Goal: Task Accomplishment & Management: Manage account settings

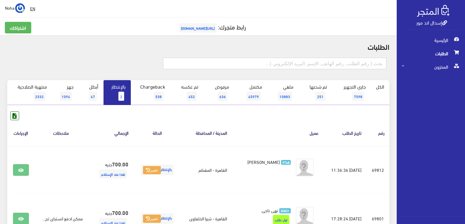
click at [315, 64] on input "text" at bounding box center [274, 64] width 223 height 12
type input "6"
type input "01117779332"
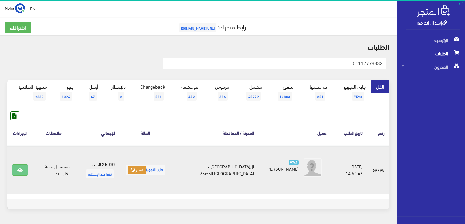
click at [146, 168] on button "تغيير" at bounding box center [137, 170] width 18 height 8
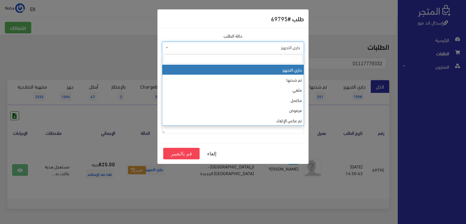
click at [224, 46] on span "جاري التجهيز" at bounding box center [235, 47] width 130 height 6
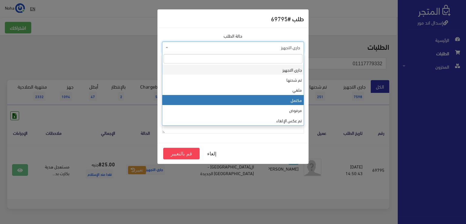
select select "4"
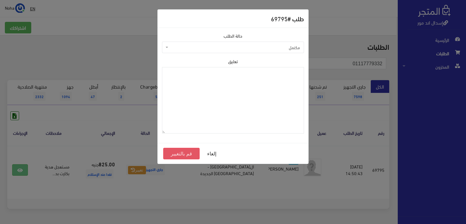
click at [188, 155] on button "قم بالتغيير" at bounding box center [181, 154] width 36 height 12
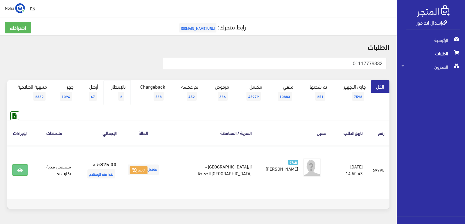
click at [125, 88] on link "بالإنتظار 2" at bounding box center [116, 92] width 27 height 25
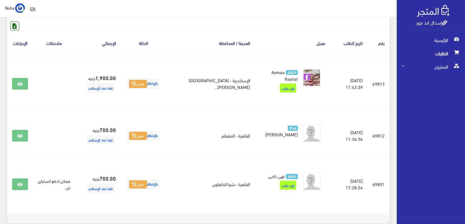
scroll to position [91, 0]
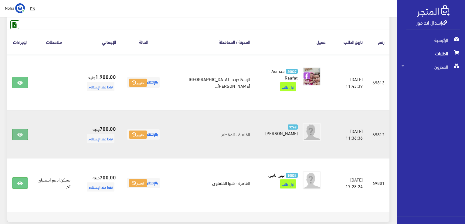
click at [22, 135] on icon at bounding box center [19, 134] width 5 height 5
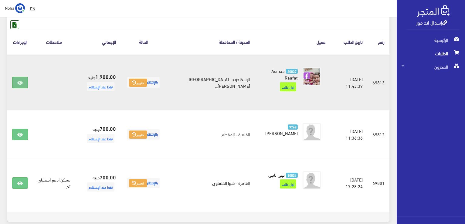
click at [17, 83] on icon at bounding box center [19, 82] width 5 height 5
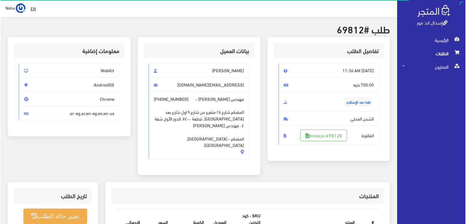
scroll to position [91, 0]
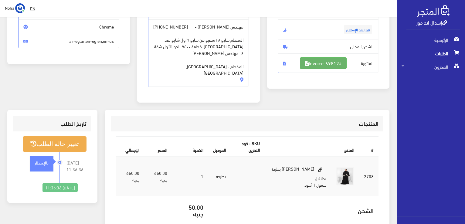
click at [311, 63] on link "#Invoice-69812" at bounding box center [323, 63] width 47 height 12
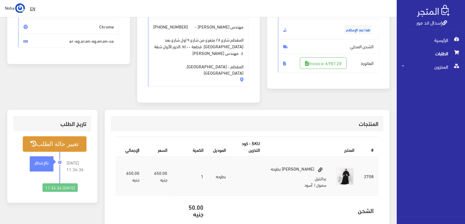
click at [70, 136] on button "تغيير حالة الطلب" at bounding box center [55, 143] width 64 height 15
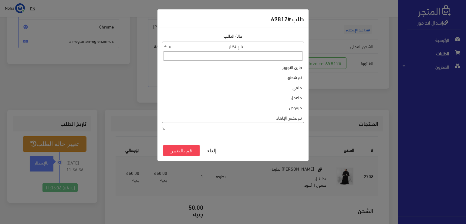
click at [223, 48] on span "× بالإنتظار" at bounding box center [232, 46] width 141 height 8
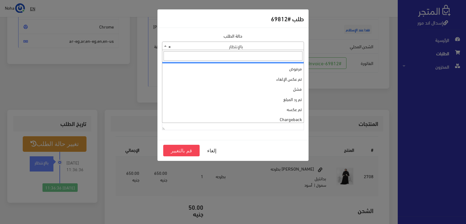
scroll to position [0, 0]
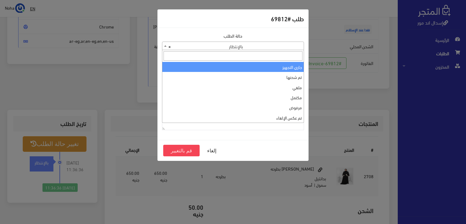
select select "1"
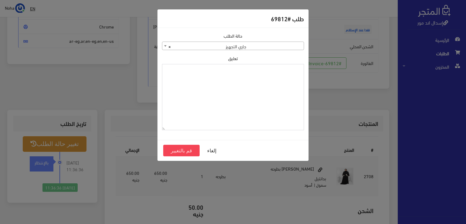
paste textarea "1109615"
type textarea "1109615"
click at [174, 151] on button "قم بالتغيير" at bounding box center [181, 151] width 36 height 12
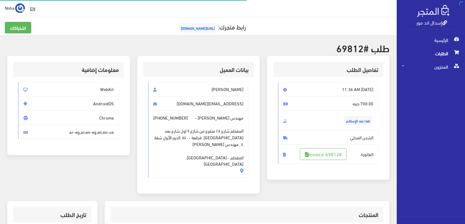
scroll to position [87, 0]
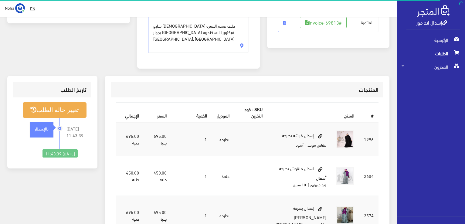
scroll to position [121, 0]
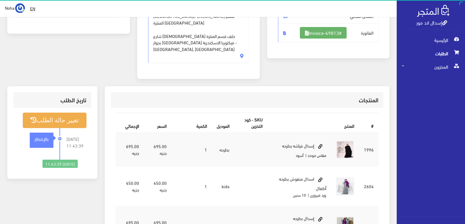
click at [336, 35] on link "#Invoice-69813" at bounding box center [323, 33] width 47 height 12
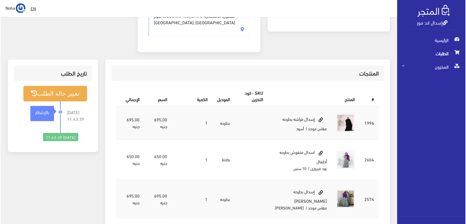
scroll to position [182, 0]
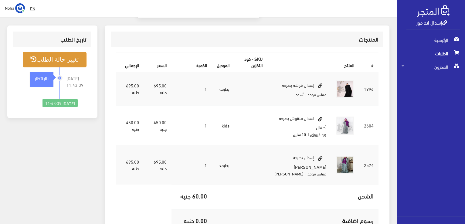
click at [63, 52] on button "تغيير حالة الطلب" at bounding box center [55, 59] width 64 height 15
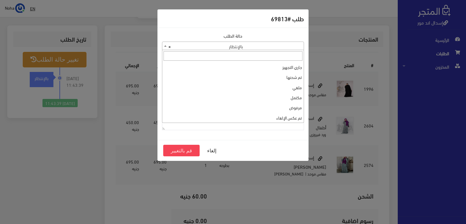
click at [186, 48] on span "× بالإنتظار" at bounding box center [232, 46] width 141 height 8
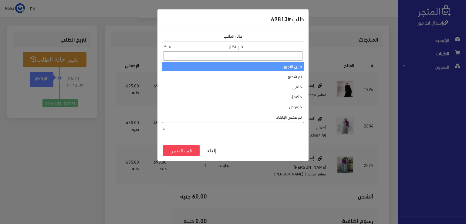
scroll to position [0, 0]
click at [251, 61] on span at bounding box center [232, 56] width 141 height 12
select select "1"
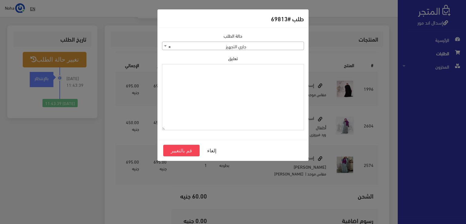
paste textarea "1109615"
type textarea "1109615"
click at [178, 151] on button "قم بالتغيير" at bounding box center [181, 151] width 36 height 12
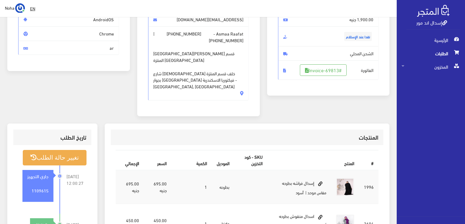
scroll to position [121, 0]
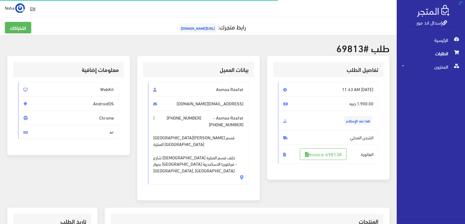
scroll to position [182, 0]
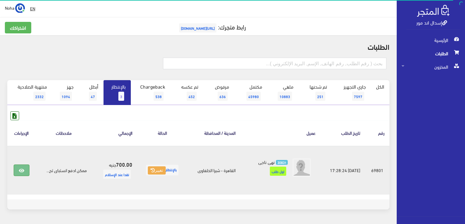
click at [19, 169] on icon at bounding box center [21, 170] width 5 height 5
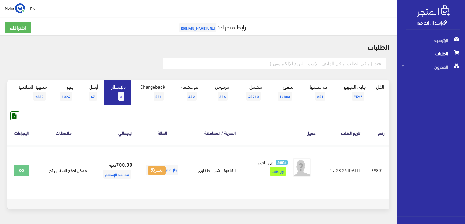
scroll to position [19, 0]
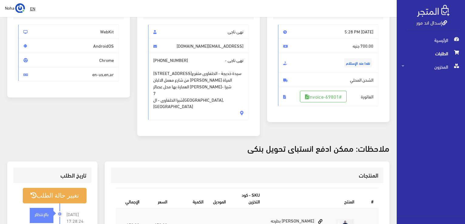
scroll to position [30, 0]
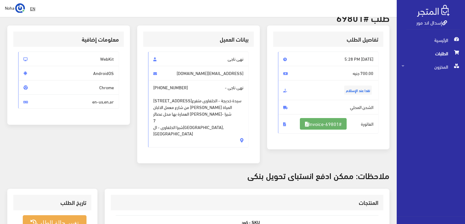
click at [320, 124] on link "#Invoice-69801" at bounding box center [323, 124] width 47 height 12
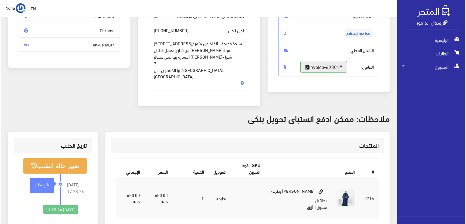
scroll to position [121, 0]
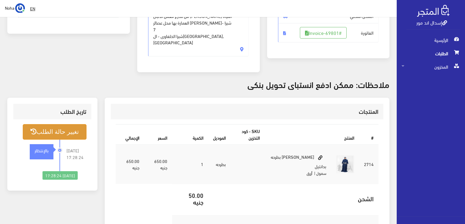
click at [71, 124] on button "تغيير حالة الطلب" at bounding box center [55, 131] width 64 height 15
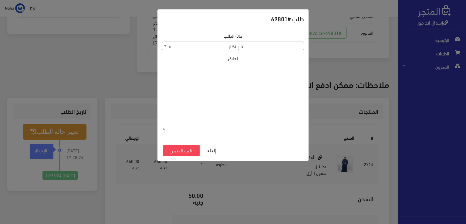
click at [194, 46] on span "× بالإنتظار" at bounding box center [232, 46] width 141 height 8
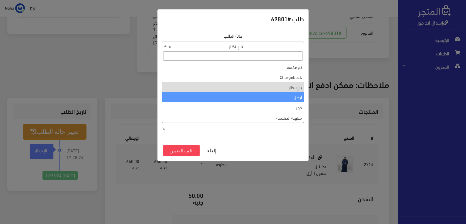
scroll to position [0, 0]
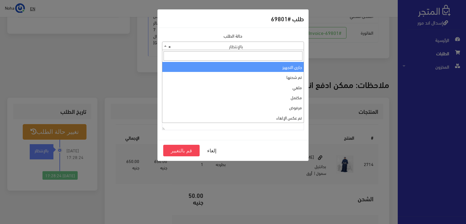
select select "1"
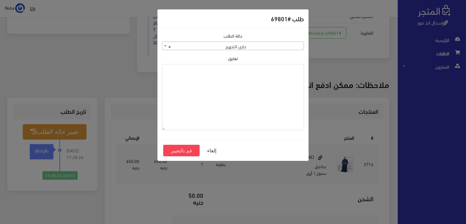
paste textarea "1109615"
type textarea "1109615"
click at [170, 151] on button "قم بالتغيير" at bounding box center [181, 151] width 36 height 12
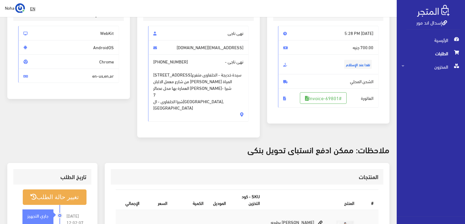
scroll to position [121, 0]
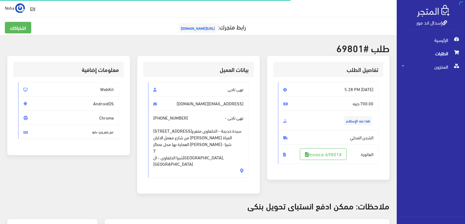
scroll to position [119, 0]
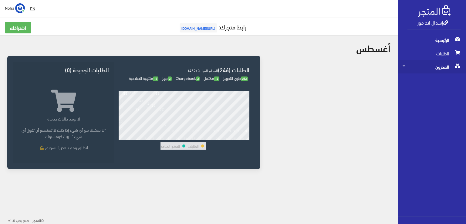
click at [436, 69] on span "المخزون" at bounding box center [432, 66] width 59 height 13
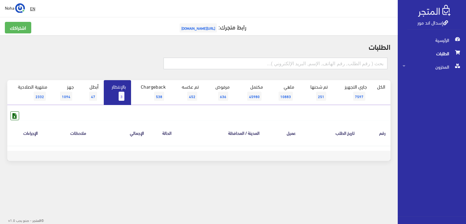
paste input "1109615"
type input "1109615"
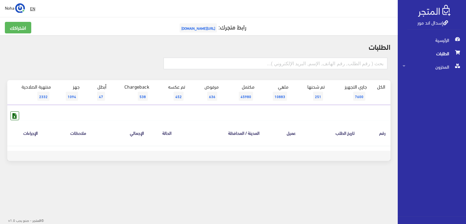
click at [84, 39] on div "اشتراكك رابط متجرك: https://www.esdalandmore.com" at bounding box center [198, 31] width 395 height 19
click at [440, 55] on span "الطلبات" at bounding box center [432, 53] width 59 height 13
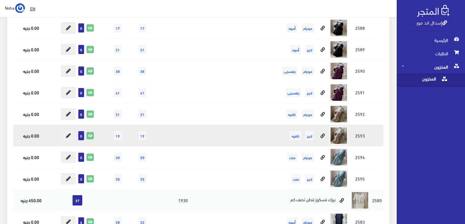
scroll to position [3884, 0]
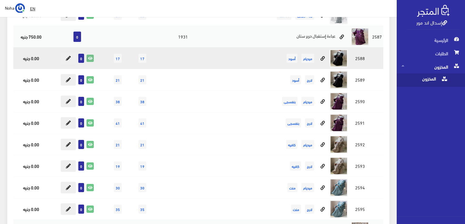
click at [92, 55] on icon at bounding box center [90, 58] width 7 height 7
click at [68, 56] on icon at bounding box center [68, 58] width 5 height 5
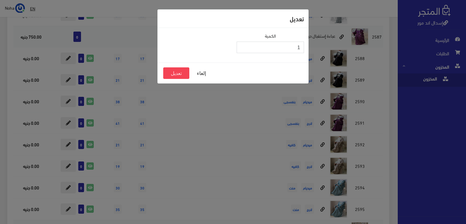
click at [241, 46] on input "1" at bounding box center [270, 48] width 67 height 12
click at [180, 130] on div "تعديل الكمية 1 إلغاء تعديل" at bounding box center [233, 112] width 466 height 224
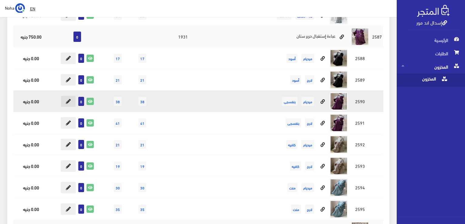
click at [69, 99] on icon at bounding box center [68, 101] width 5 height 5
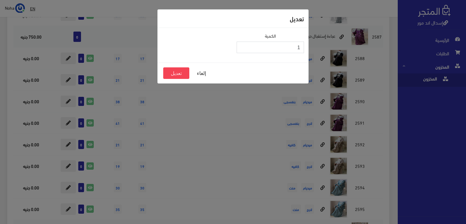
type input "1"
click at [242, 45] on input "1" at bounding box center [270, 48] width 67 height 12
click at [176, 72] on button "تعديل" at bounding box center [176, 73] width 26 height 12
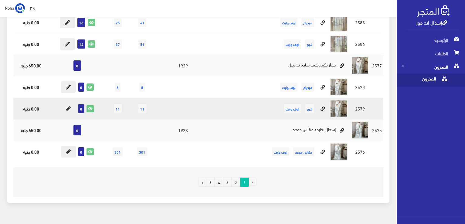
scroll to position [4158, 0]
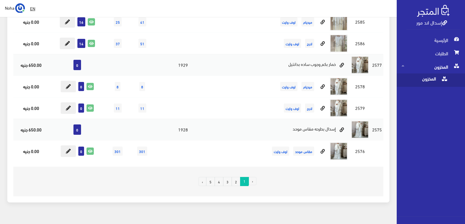
click at [235, 177] on link "2" at bounding box center [236, 181] width 9 height 9
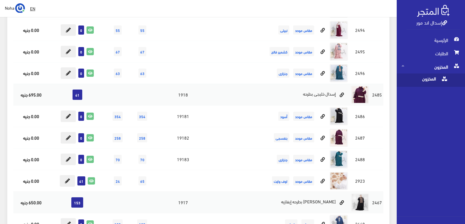
scroll to position [1517, 0]
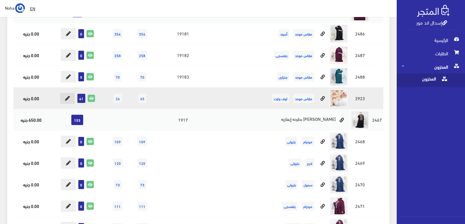
click at [68, 96] on icon at bounding box center [67, 98] width 5 height 5
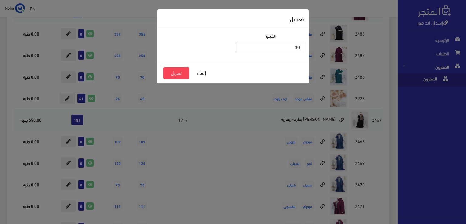
type input "40"
click at [243, 48] on input "40" at bounding box center [270, 48] width 67 height 12
click at [171, 75] on button "تعديل" at bounding box center [176, 73] width 26 height 12
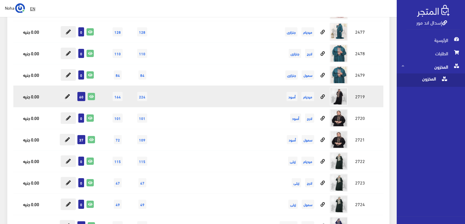
scroll to position [1942, 0]
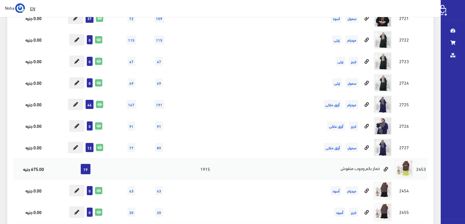
scroll to position [1942, 0]
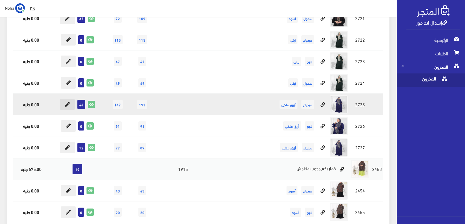
click at [68, 102] on icon at bounding box center [67, 104] width 5 height 5
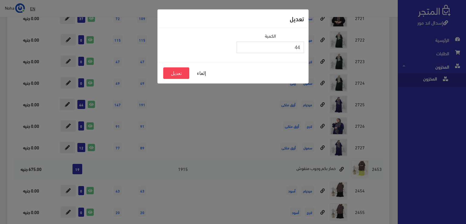
type input "43"
click at [242, 48] on input "43" at bounding box center [270, 48] width 67 height 12
click at [173, 76] on button "تعديل" at bounding box center [176, 73] width 26 height 12
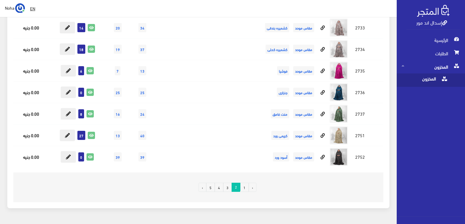
scroll to position [5747, 0]
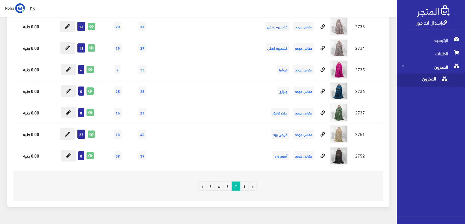
click at [244, 181] on link "1" at bounding box center [244, 185] width 9 height 9
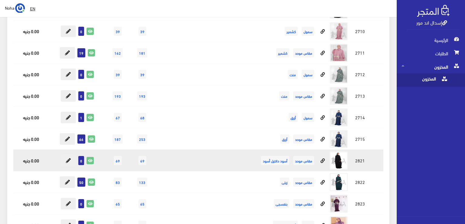
scroll to position [2822, 0]
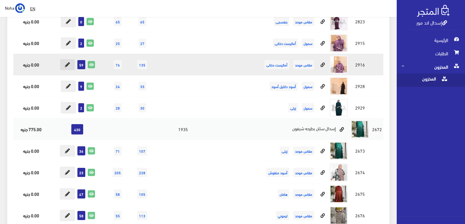
click at [68, 59] on button at bounding box center [67, 65] width 15 height 12
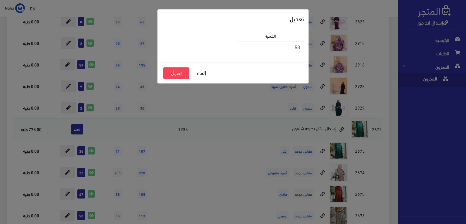
type input "58"
click at [241, 49] on input "58" at bounding box center [270, 48] width 67 height 12
click at [183, 72] on button "تعديل" at bounding box center [176, 73] width 26 height 12
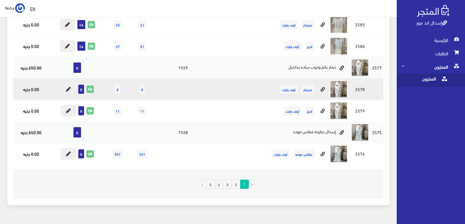
scroll to position [4158, 0]
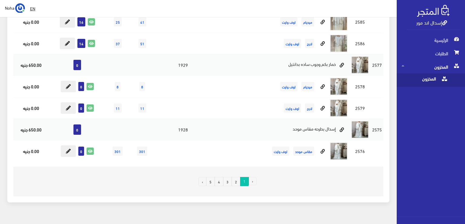
click at [220, 177] on link "4" at bounding box center [219, 181] width 9 height 9
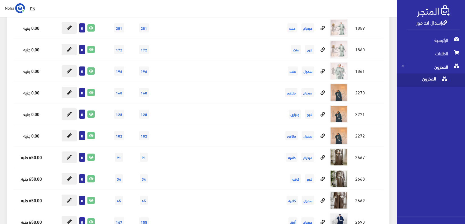
scroll to position [8770, 0]
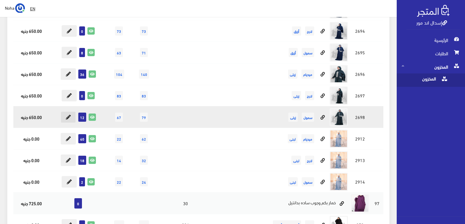
click at [68, 115] on icon at bounding box center [68, 117] width 5 height 5
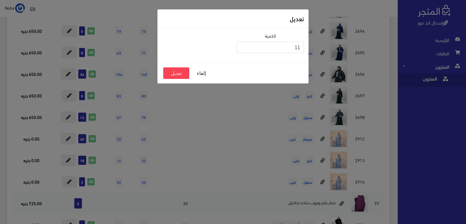
type input "11"
click at [243, 49] on input "11" at bounding box center [270, 48] width 67 height 12
click at [174, 75] on button "تعديل" at bounding box center [176, 73] width 26 height 12
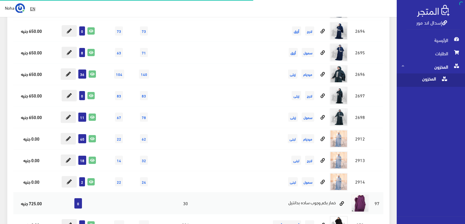
scroll to position [8770, 0]
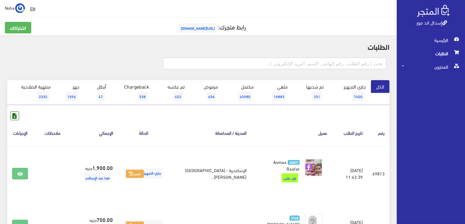
click at [343, 64] on input "text" at bounding box center [274, 64] width 223 height 12
type input "01026957691"
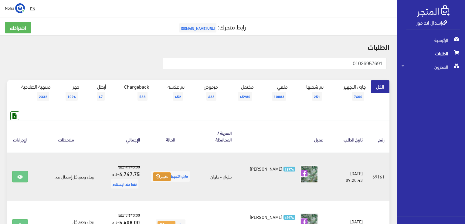
click at [153, 172] on button "تغيير" at bounding box center [162, 176] width 18 height 8
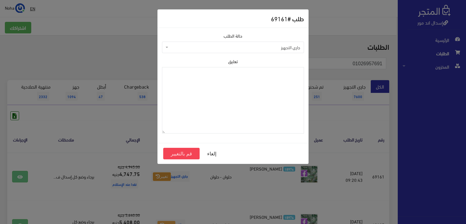
click at [235, 48] on span "جاري التجهيز" at bounding box center [235, 47] width 130 height 6
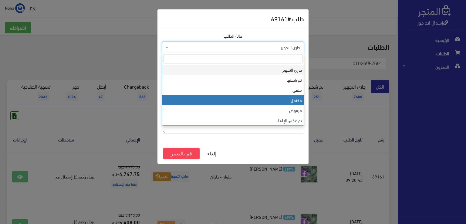
select select "4"
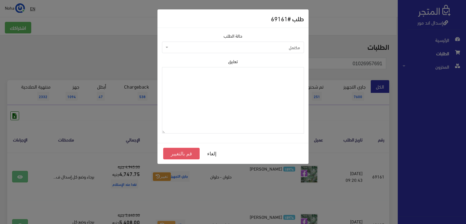
click at [188, 153] on button "قم بالتغيير" at bounding box center [181, 154] width 36 height 12
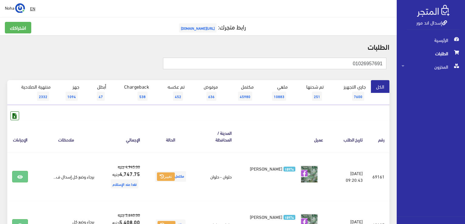
drag, startPoint x: 347, startPoint y: 65, endPoint x: 466, endPoint y: 100, distance: 123.5
click at [465, 100] on html "إسدال اند مور الرئيسية الطلبات" at bounding box center [232, 112] width 465 height 224
type input "01034044595"
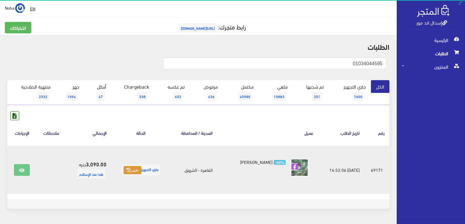
click at [129, 171] on icon at bounding box center [128, 170] width 4 height 4
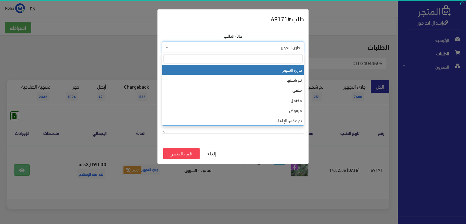
click at [195, 48] on span "جاري التجهيز" at bounding box center [235, 47] width 130 height 6
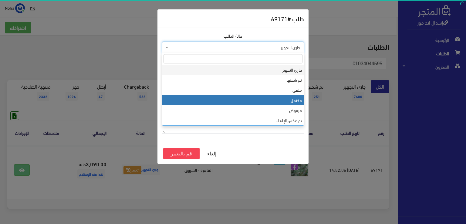
drag, startPoint x: 199, startPoint y: 95, endPoint x: 197, endPoint y: 97, distance: 3.2
select select "4"
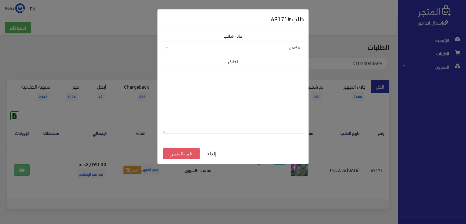
click at [181, 154] on button "قم بالتغيير" at bounding box center [181, 154] width 36 height 12
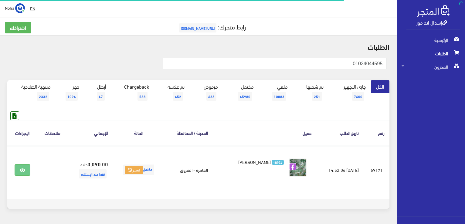
drag, startPoint x: 0, startPoint y: 0, endPoint x: 363, endPoint y: 126, distance: 384.0
click at [465, 83] on html "إسدال اند مور الرئيسية الطلبات" at bounding box center [232, 112] width 465 height 224
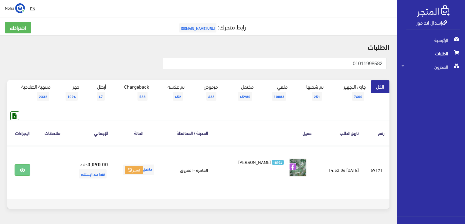
type input "01011998582"
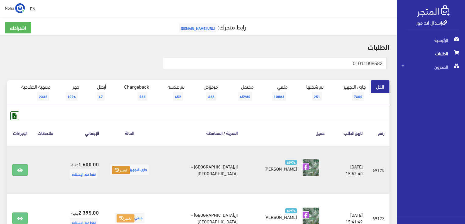
click at [119, 168] on icon at bounding box center [117, 170] width 4 height 4
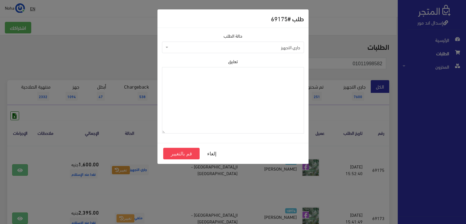
click at [279, 49] on span "جاري التجهيز" at bounding box center [235, 47] width 130 height 6
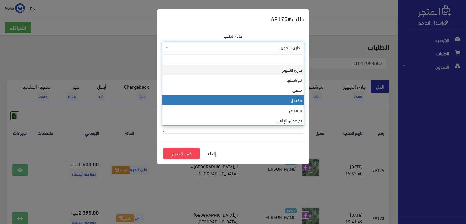
select select "4"
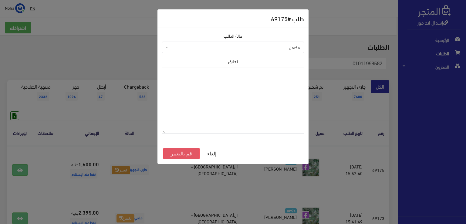
click at [174, 154] on button "قم بالتغيير" at bounding box center [181, 154] width 36 height 12
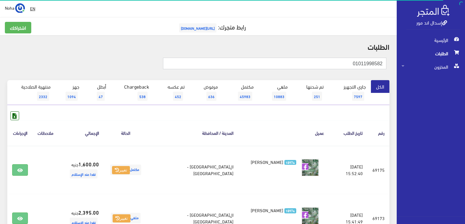
drag, startPoint x: 0, startPoint y: 0, endPoint x: 466, endPoint y: 72, distance: 471.4
click at [465, 72] on html "إسدال اند مور الرئيسية الطلبات" at bounding box center [232, 112] width 465 height 224
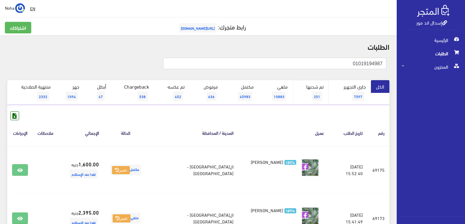
type input "01019194987"
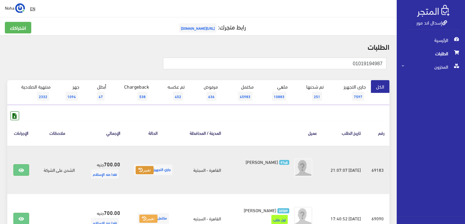
click at [141, 171] on button "تغيير" at bounding box center [145, 170] width 18 height 8
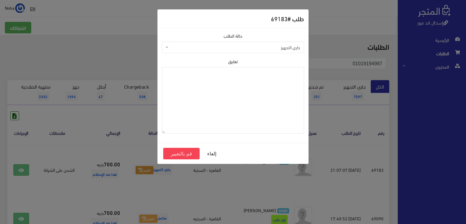
click at [206, 45] on span "جاري التجهيز" at bounding box center [235, 47] width 130 height 6
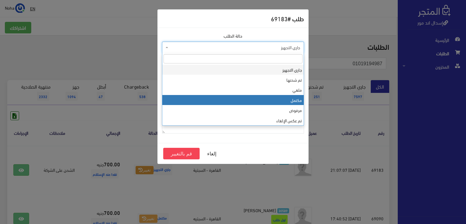
select select "4"
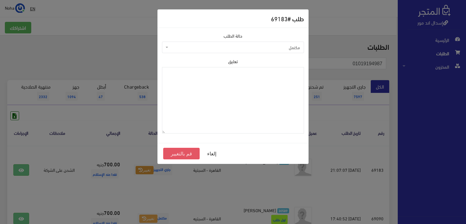
click at [185, 152] on button "قم بالتغيير" at bounding box center [181, 154] width 36 height 12
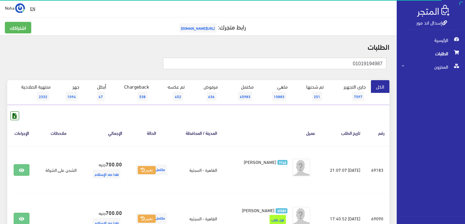
click at [465, 81] on html "إسدال اند مور الرئيسية الطلبات" at bounding box center [232, 112] width 465 height 224
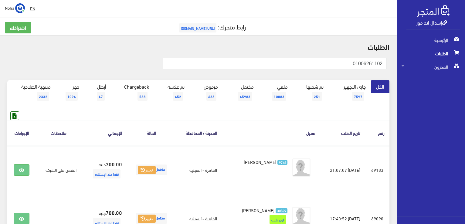
type input "01006261102"
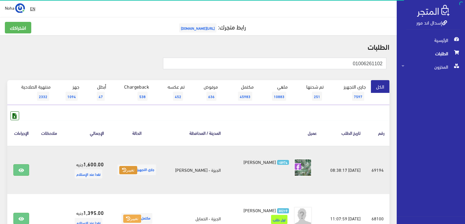
click at [134, 171] on button "تغيير" at bounding box center [128, 170] width 18 height 8
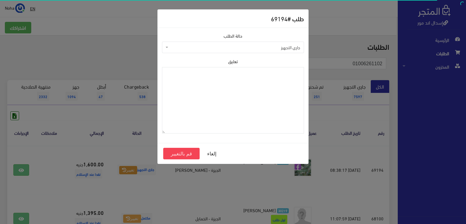
click at [231, 48] on span "جاري التجهيز" at bounding box center [235, 47] width 130 height 6
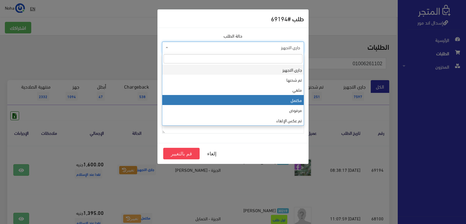
select select "4"
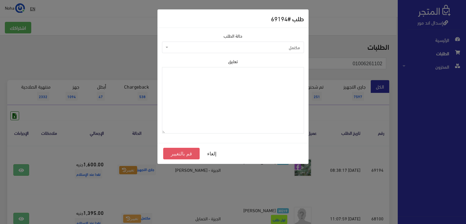
click at [190, 153] on button "قم بالتغيير" at bounding box center [181, 154] width 36 height 12
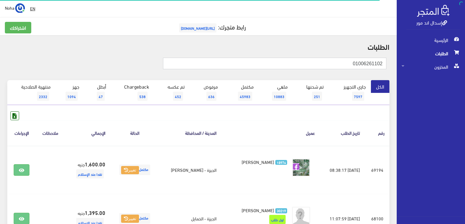
drag, startPoint x: 350, startPoint y: 65, endPoint x: 466, endPoint y: 68, distance: 115.4
click at [465, 68] on html "إسدال اند مور الرئيسية الطلبات" at bounding box center [232, 112] width 465 height 224
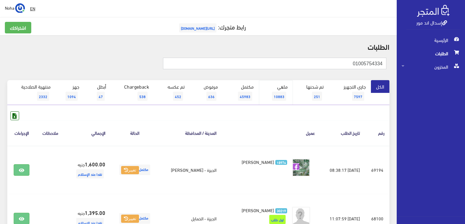
type input "01005754334"
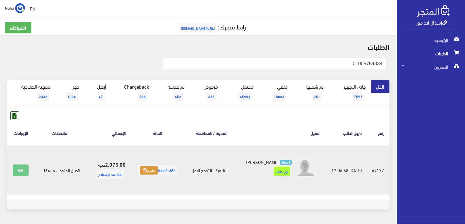
click at [142, 173] on button "تغيير" at bounding box center [149, 170] width 18 height 8
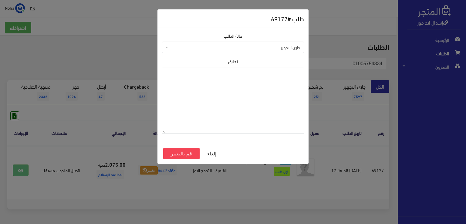
click at [239, 48] on span "جاري التجهيز" at bounding box center [235, 47] width 130 height 6
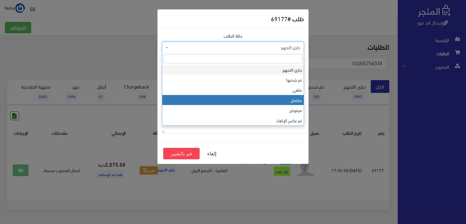
select select "4"
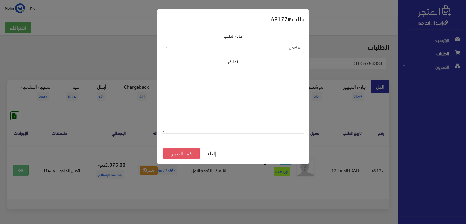
click at [182, 151] on button "قم بالتغيير" at bounding box center [181, 154] width 36 height 12
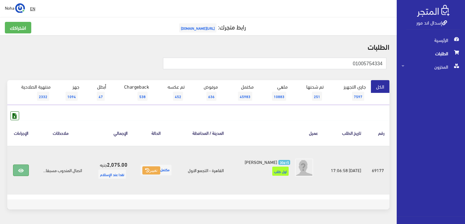
click at [25, 175] on link at bounding box center [21, 170] width 16 height 12
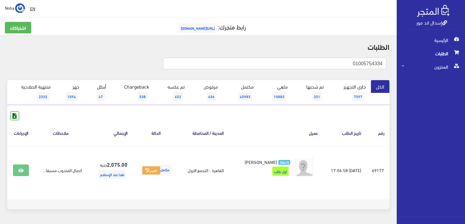
drag, startPoint x: 347, startPoint y: 63, endPoint x: 466, endPoint y: 69, distance: 118.8
click at [465, 69] on html "إسدال اند مور الرئيسية الطلبات" at bounding box center [232, 112] width 465 height 224
type input "01002420552"
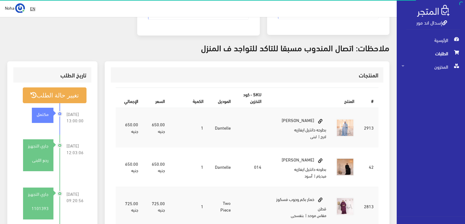
scroll to position [182, 0]
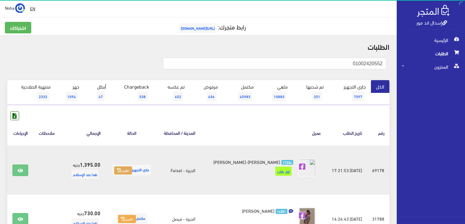
click at [126, 174] on button "تغيير" at bounding box center [123, 170] width 18 height 8
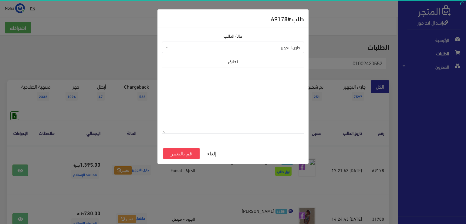
click at [207, 47] on span "جاري التجهيز" at bounding box center [235, 47] width 130 height 6
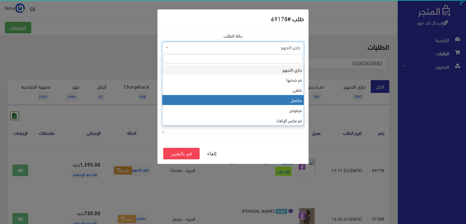
select select "4"
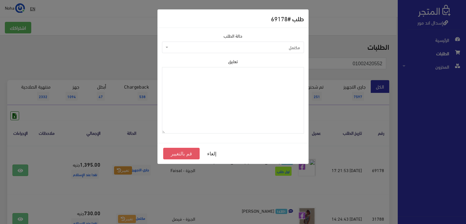
click at [188, 153] on button "قم بالتغيير" at bounding box center [181, 154] width 36 height 12
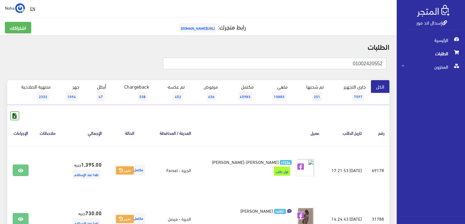
click at [465, 88] on html "إسدال اند مور الرئيسية الطلبات" at bounding box center [232, 112] width 465 height 224
type input "01004494221"
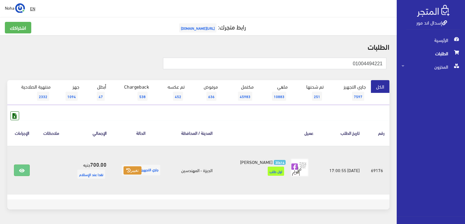
click at [130, 169] on button "تغيير" at bounding box center [133, 170] width 18 height 8
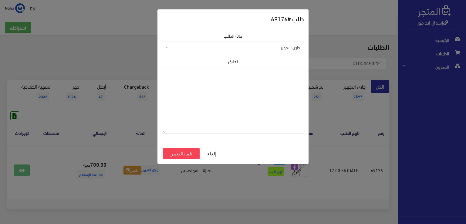
click at [193, 48] on span "جاري التجهيز" at bounding box center [235, 47] width 130 height 6
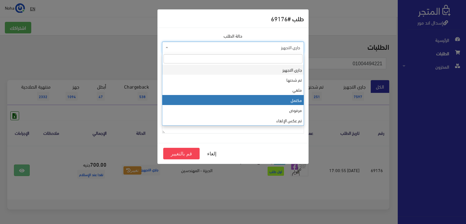
select select "4"
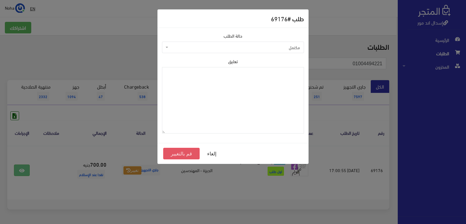
click at [192, 152] on button "قم بالتغيير" at bounding box center [181, 154] width 36 height 12
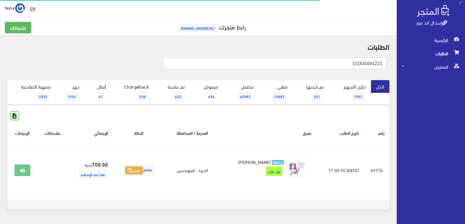
drag, startPoint x: 0, startPoint y: 0, endPoint x: 466, endPoint y: 85, distance: 473.5
click at [465, 85] on html "إسدال اند مور الرئيسية الطلبات" at bounding box center [232, 112] width 465 height 224
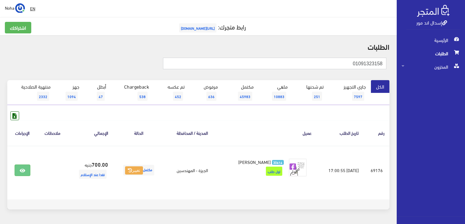
type input "01091323158"
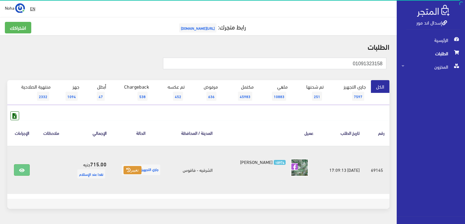
click at [134, 166] on button "تغيير" at bounding box center [133, 170] width 18 height 8
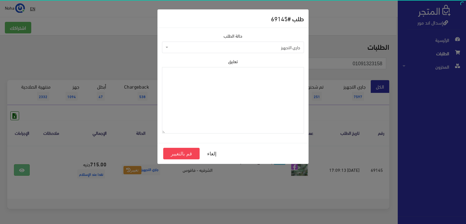
click at [216, 46] on span "جاري التجهيز" at bounding box center [235, 47] width 130 height 6
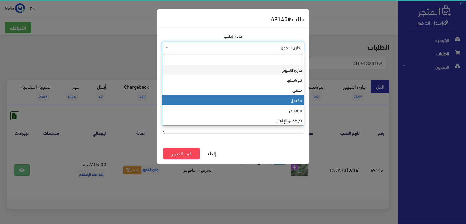
select select "4"
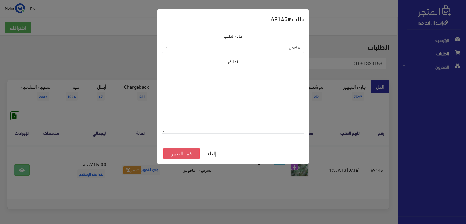
drag, startPoint x: 183, startPoint y: 153, endPoint x: 193, endPoint y: 150, distance: 10.9
click at [183, 153] on button "قم بالتغيير" at bounding box center [181, 154] width 36 height 12
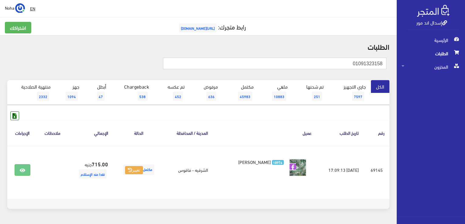
drag, startPoint x: 346, startPoint y: 65, endPoint x: 466, endPoint y: 76, distance: 120.4
click at [465, 76] on html "إسدال اند مور الرئيسية الطلبات" at bounding box center [232, 112] width 465 height 224
type input "01144515018"
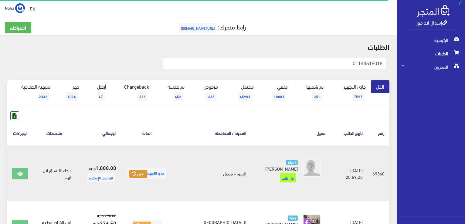
click at [147, 170] on button "تغيير" at bounding box center [138, 174] width 18 height 8
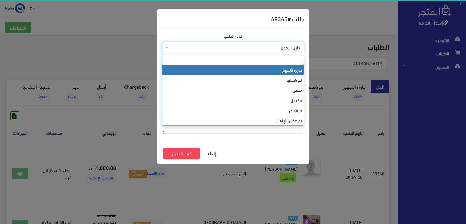
click at [254, 47] on span "جاري التجهيز" at bounding box center [235, 47] width 130 height 6
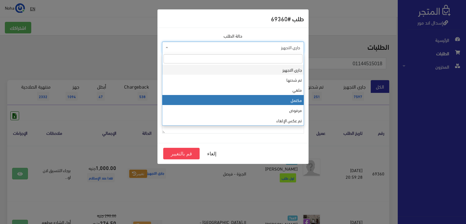
select select "4"
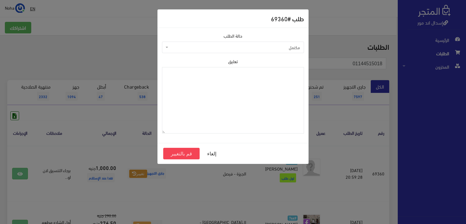
click at [87, 58] on div "طلب # 69360 حالة الطلب جاري التجهيز تم شحنها ملغي مكتمل مرفوض تم عكس الإلغاء فش…" at bounding box center [233, 112] width 466 height 224
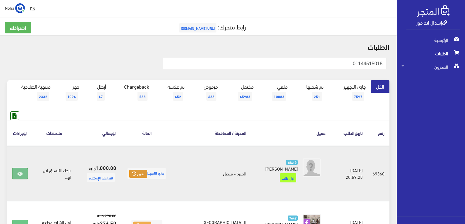
click at [21, 171] on icon at bounding box center [19, 173] width 5 height 5
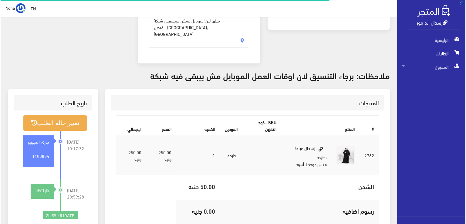
scroll to position [152, 0]
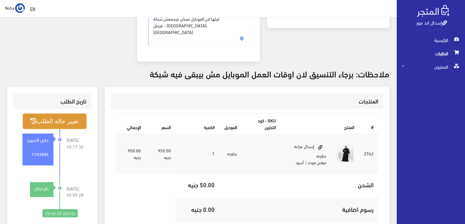
click at [79, 113] on button "تغيير حالة الطلب" at bounding box center [55, 120] width 64 height 15
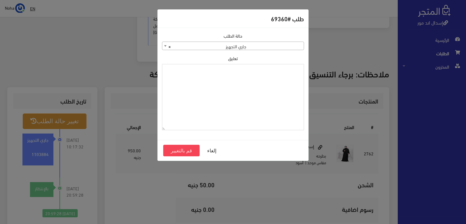
drag, startPoint x: 197, startPoint y: 117, endPoint x: 0, endPoint y: 12, distance: 223.3
click at [195, 117] on textarea "تعليق" at bounding box center [233, 97] width 142 height 66
type textarea "["
type textarea "h"
type textarea "ت"
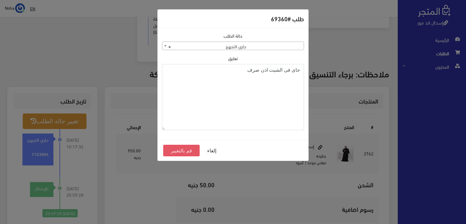
type textarea "جاى فى الشيت اذن صرف"
click at [188, 151] on button "قم بالتغيير" at bounding box center [181, 151] width 36 height 12
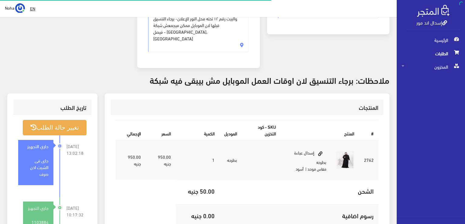
scroll to position [145, 0]
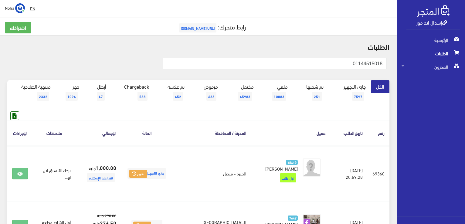
drag, startPoint x: 340, startPoint y: 62, endPoint x: 466, endPoint y: 78, distance: 126.9
click at [465, 78] on html "إسدال اند مور الرئيسية الطلبات" at bounding box center [232, 112] width 465 height 224
type input "01007564002"
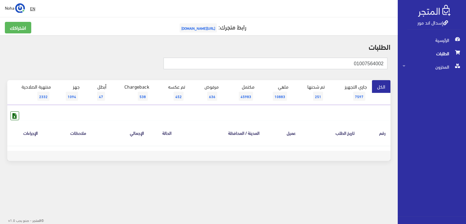
click at [374, 63] on input "01007564002" at bounding box center [276, 64] width 224 height 12
click at [376, 63] on input "01007564002" at bounding box center [276, 64] width 224 height 12
type input "01007567002"
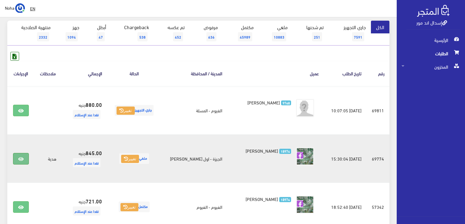
scroll to position [61, 0]
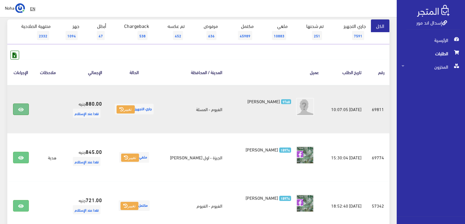
click at [23, 108] on icon at bounding box center [20, 109] width 5 height 5
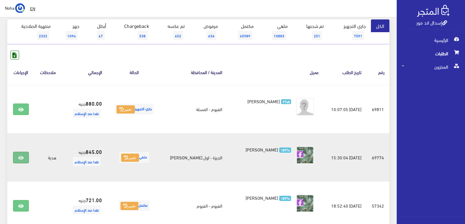
click at [24, 155] on link at bounding box center [21, 158] width 16 height 12
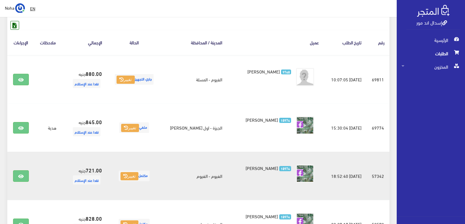
scroll to position [121, 0]
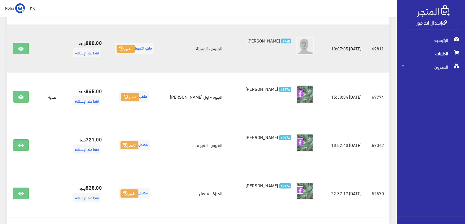
click at [95, 63] on td "880.00 جنيه نقدا عند الإستلام" at bounding box center [84, 48] width 46 height 49
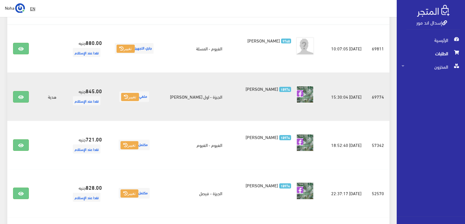
scroll to position [0, 0]
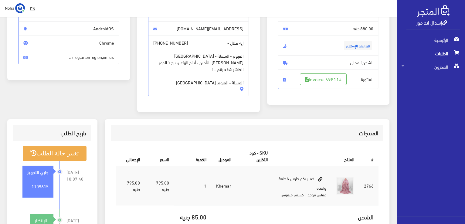
scroll to position [61, 0]
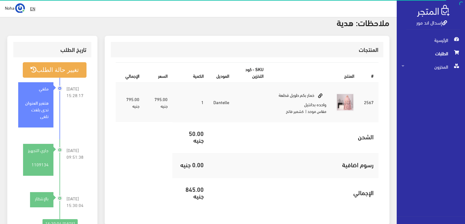
scroll to position [218, 0]
